Goal: Use online tool/utility: Utilize a website feature to perform a specific function

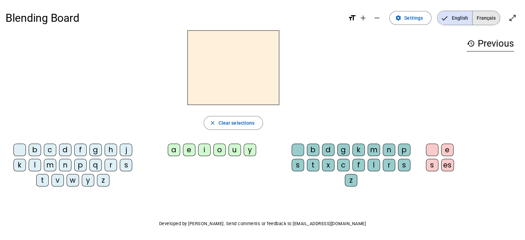
click at [487, 18] on span "Français" at bounding box center [486, 18] width 27 height 14
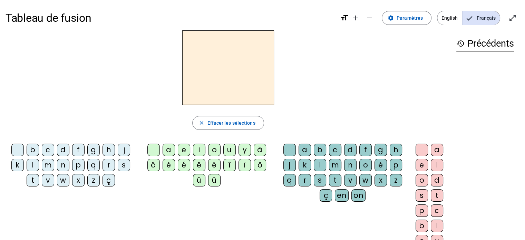
click at [30, 179] on div "t" at bounding box center [33, 180] width 12 height 12
click at [239, 119] on span "Effacer les sélections" at bounding box center [231, 123] width 48 height 8
click at [33, 175] on div "t" at bounding box center [33, 180] width 12 height 12
click at [35, 136] on div "t close Effacer les sélections b c d f g h j k l m n p q r s t v w x z ç a e i …" at bounding box center [228, 141] width 445 height 222
click at [227, 126] on span "Effacer les sélections" at bounding box center [231, 123] width 48 height 8
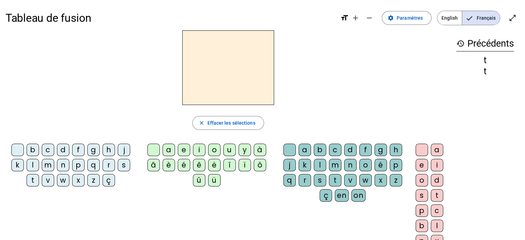
click at [32, 165] on div "l" at bounding box center [33, 165] width 12 height 12
click at [182, 150] on div "e" at bounding box center [184, 150] width 12 height 12
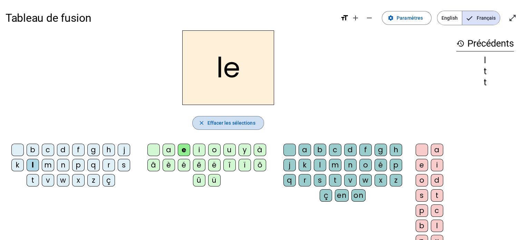
click at [217, 122] on span "Effacer les sélections" at bounding box center [231, 123] width 48 height 8
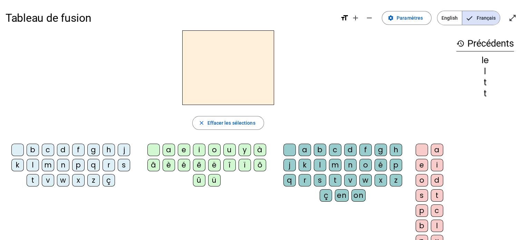
click at [33, 164] on div "l" at bounding box center [33, 165] width 12 height 12
click at [226, 150] on div "u" at bounding box center [229, 150] width 12 height 12
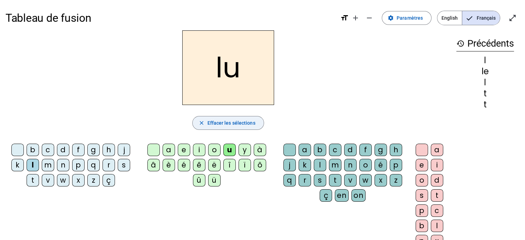
click at [222, 121] on span "Effacer les sélections" at bounding box center [231, 123] width 48 height 8
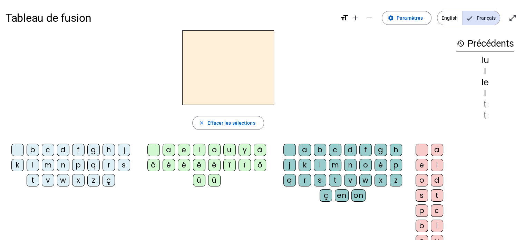
click at [33, 180] on div "t" at bounding box center [33, 180] width 12 height 12
click at [229, 152] on div "u" at bounding box center [229, 150] width 12 height 12
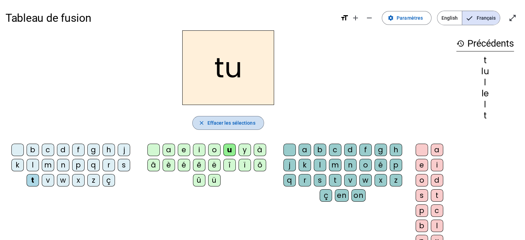
click at [219, 123] on span "Effacer les sélections" at bounding box center [231, 123] width 48 height 8
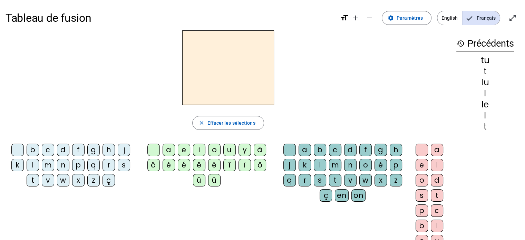
click at [63, 147] on div "d" at bounding box center [63, 150] width 12 height 12
click at [228, 151] on div "u" at bounding box center [229, 150] width 12 height 12
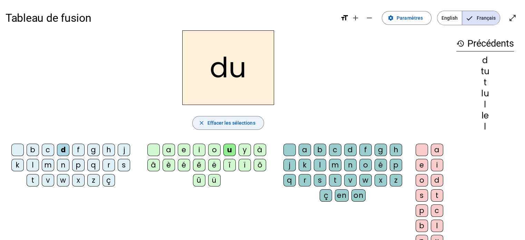
click at [216, 121] on span "Effacer les sélections" at bounding box center [231, 123] width 48 height 8
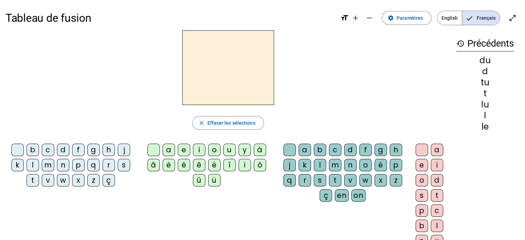
click at [34, 181] on div "t" at bounding box center [33, 180] width 12 height 12
click at [184, 150] on div "e" at bounding box center [184, 150] width 12 height 12
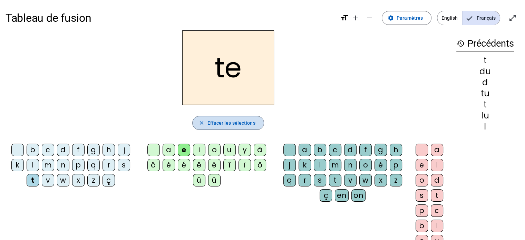
click at [214, 122] on span "Effacer les sélections" at bounding box center [231, 123] width 48 height 8
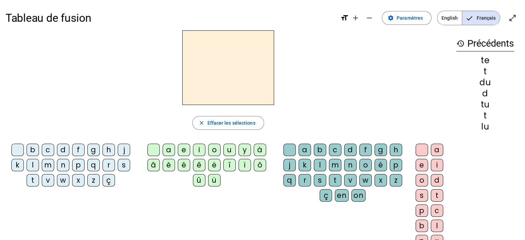
click at [29, 180] on div "t" at bounding box center [33, 180] width 12 height 12
click at [168, 149] on div "a" at bounding box center [169, 150] width 12 height 12
